Goal: Transaction & Acquisition: Purchase product/service

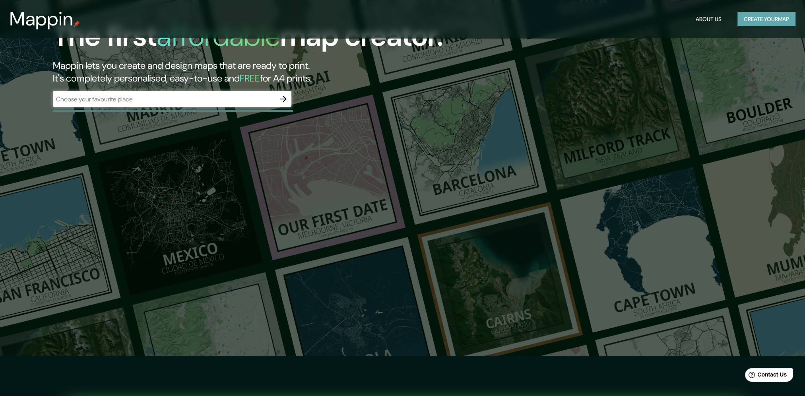
click at [761, 21] on button "Create your map" at bounding box center [767, 19] width 58 height 15
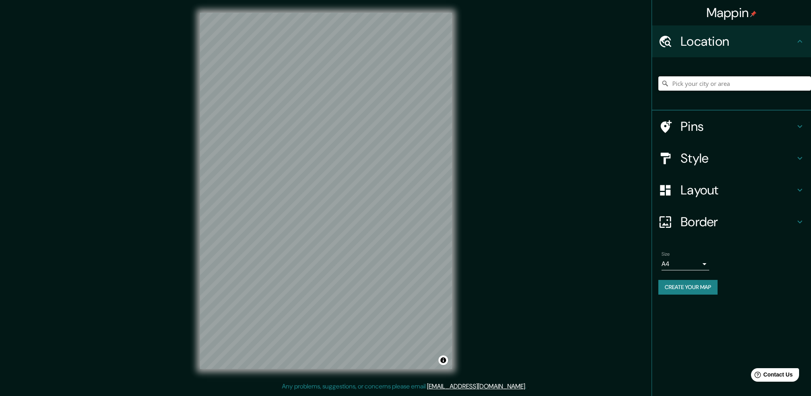
click at [723, 83] on input "Pick your city or area" at bounding box center [735, 83] width 153 height 14
type input "denia"
click at [689, 126] on h4 "Pins" at bounding box center [738, 127] width 115 height 16
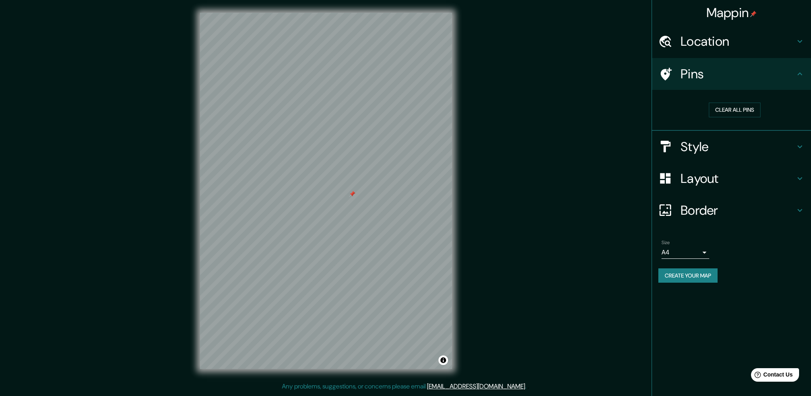
drag, startPoint x: 353, startPoint y: 203, endPoint x: 353, endPoint y: 194, distance: 9.1
click at [353, 194] on div at bounding box center [352, 194] width 6 height 6
click at [730, 112] on button "Clear all pins" at bounding box center [735, 110] width 52 height 15
click at [570, 159] on div "Mappin Location denia Pins Clear all pins Style Layout Border Choose a border. …" at bounding box center [405, 197] width 811 height 395
click at [800, 145] on icon at bounding box center [800, 147] width 10 height 10
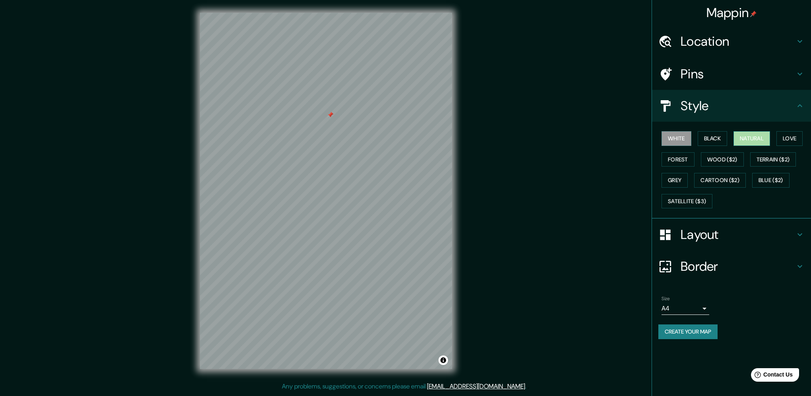
click at [754, 141] on button "Natural" at bounding box center [752, 138] width 37 height 15
click at [687, 140] on button "White" at bounding box center [677, 138] width 30 height 15
click at [718, 140] on button "Black" at bounding box center [713, 138] width 30 height 15
click at [789, 139] on button "Love" at bounding box center [790, 138] width 26 height 15
click at [674, 161] on button "Forest" at bounding box center [678, 159] width 33 height 15
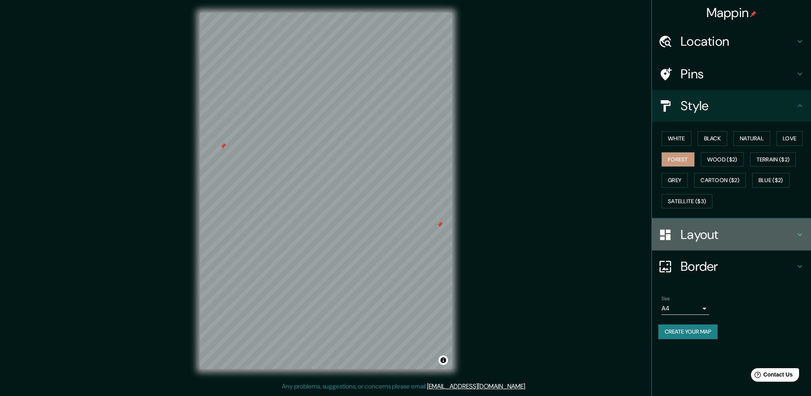
click at [714, 230] on h4 "Layout" at bounding box center [738, 235] width 115 height 16
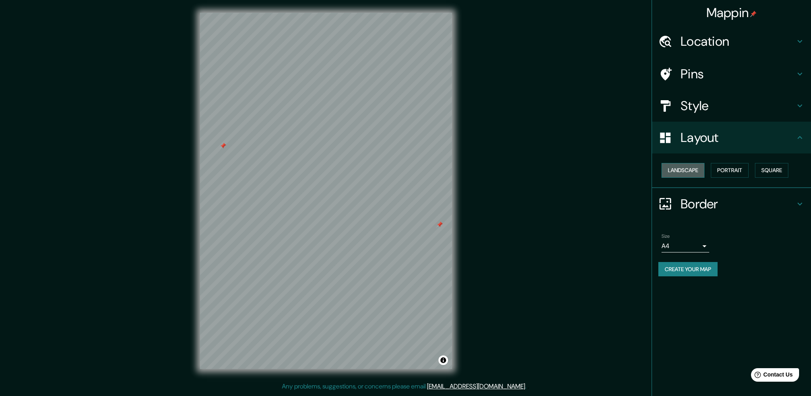
click at [693, 171] on button "Landscape" at bounding box center [683, 170] width 43 height 15
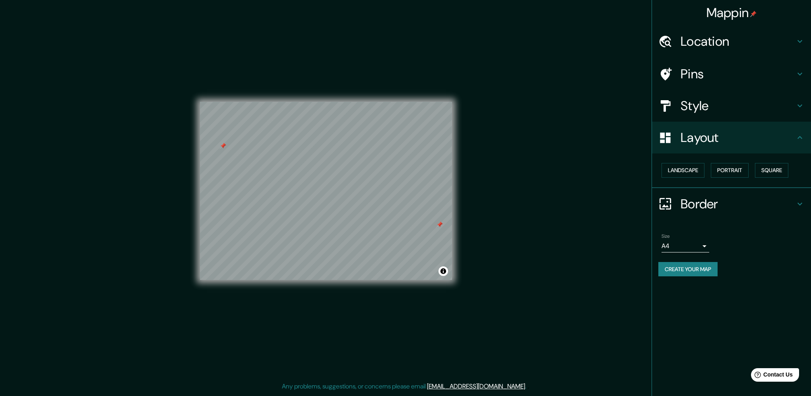
click at [712, 208] on h4 "Border" at bounding box center [738, 204] width 115 height 16
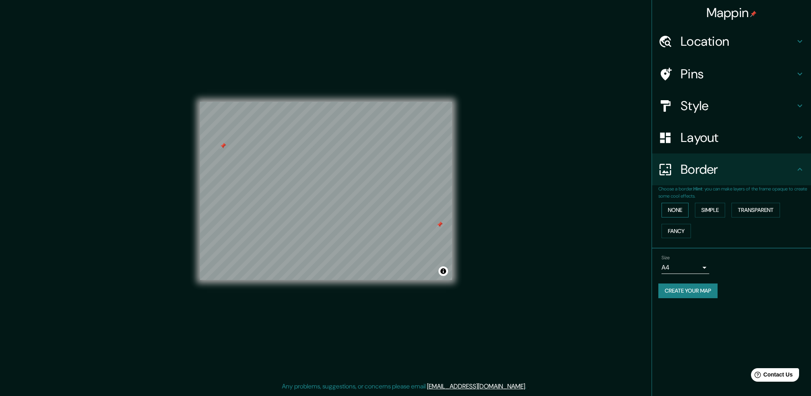
click at [681, 208] on button "None" at bounding box center [675, 210] width 27 height 15
click at [711, 294] on button "Create your map" at bounding box center [688, 291] width 59 height 15
click at [692, 290] on button "Create your map" at bounding box center [688, 291] width 59 height 15
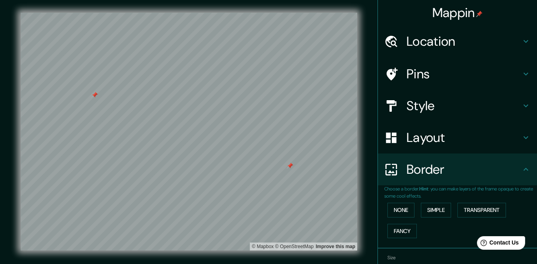
click at [451, 45] on h4 "Location" at bounding box center [463, 41] width 115 height 16
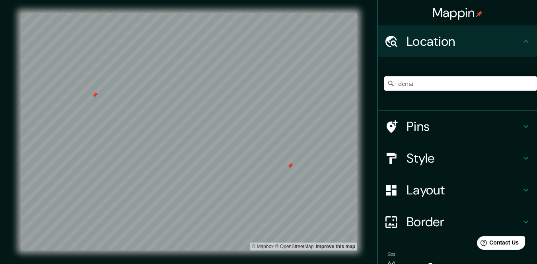
click at [414, 135] on div "Pins" at bounding box center [457, 127] width 159 height 32
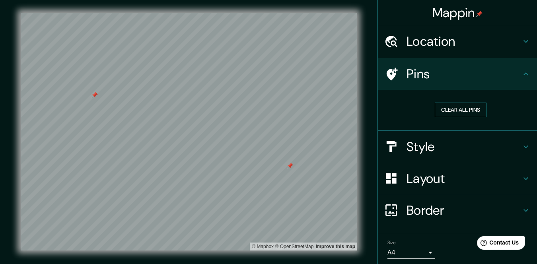
click at [459, 113] on button "Clear all pins" at bounding box center [461, 110] width 52 height 15
click at [440, 146] on h4 "Style" at bounding box center [463, 147] width 115 height 16
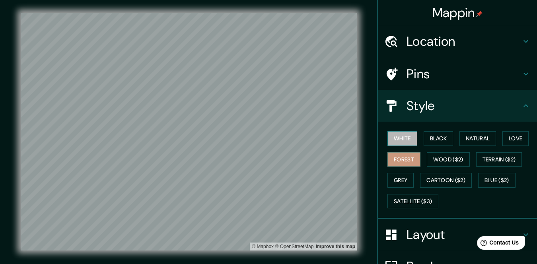
click at [408, 143] on button "White" at bounding box center [402, 138] width 30 height 15
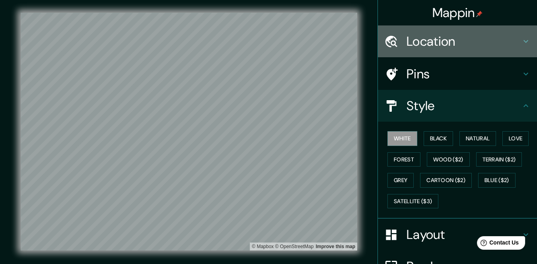
click at [525, 42] on icon at bounding box center [526, 42] width 10 height 10
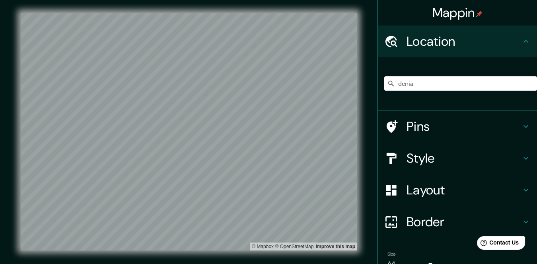
click at [524, 43] on icon at bounding box center [526, 42] width 10 height 10
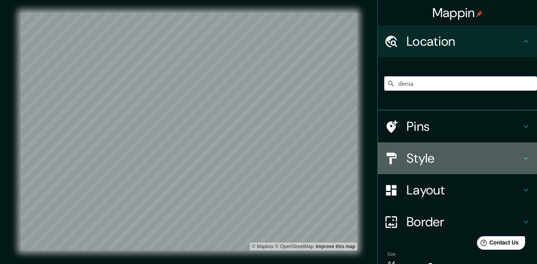
click at [523, 159] on icon at bounding box center [525, 158] width 5 height 3
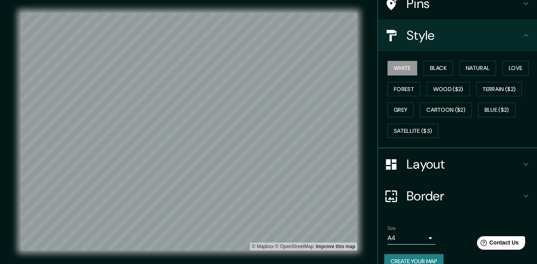
scroll to position [80, 0]
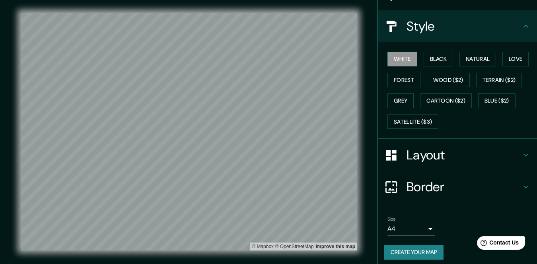
click at [521, 183] on icon at bounding box center [526, 187] width 10 height 10
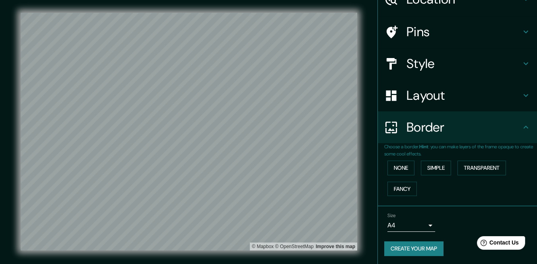
scroll to position [42, 0]
click at [525, 95] on icon at bounding box center [526, 96] width 10 height 10
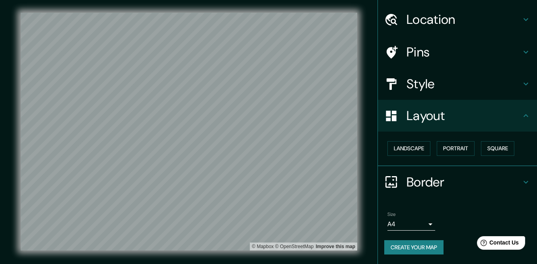
scroll to position [21, 0]
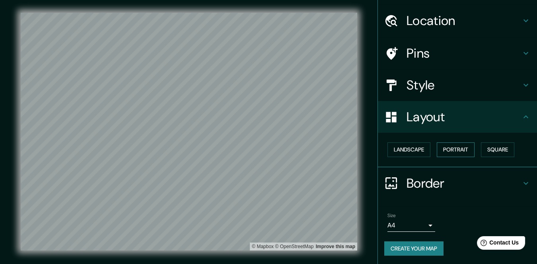
click at [463, 148] on button "Portrait" at bounding box center [456, 149] width 38 height 15
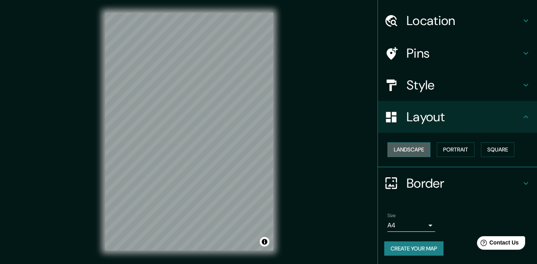
click at [406, 148] on button "Landscape" at bounding box center [408, 149] width 43 height 15
